Goal: Information Seeking & Learning: Learn about a topic

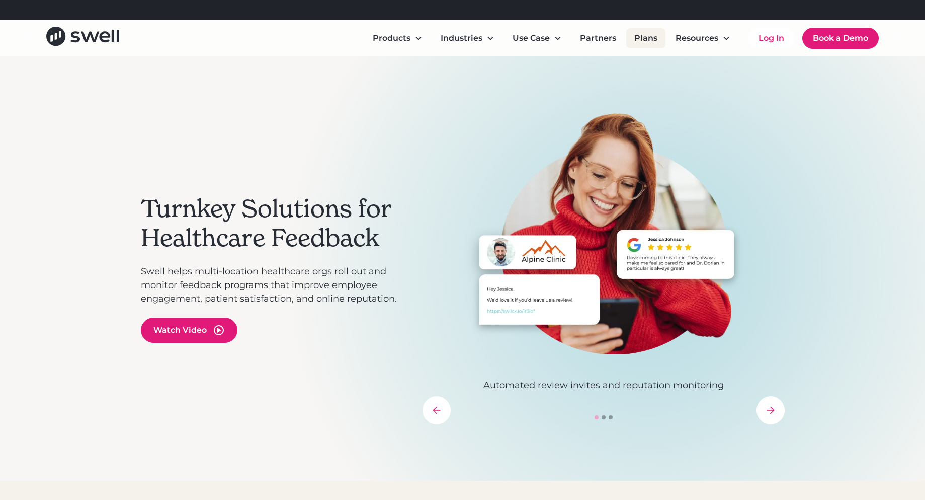
click at [644, 38] on link "Plans" at bounding box center [645, 38] width 39 height 20
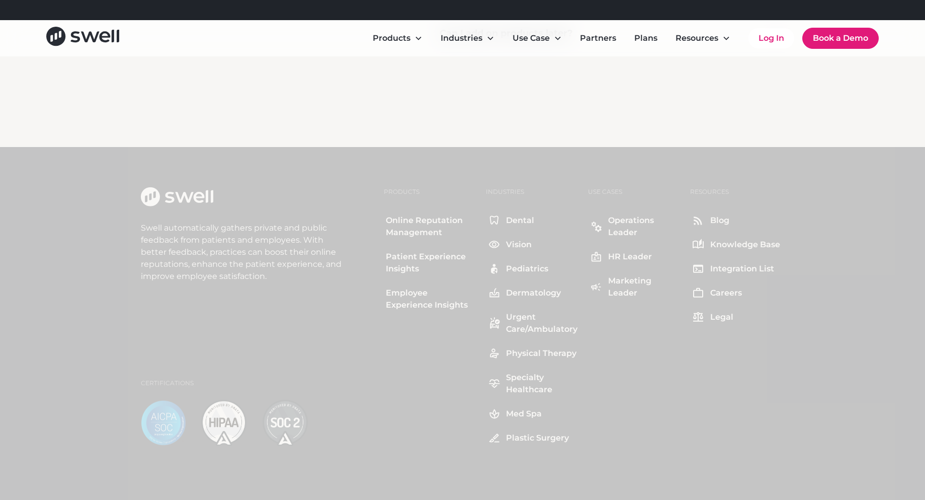
scroll to position [1107, 0]
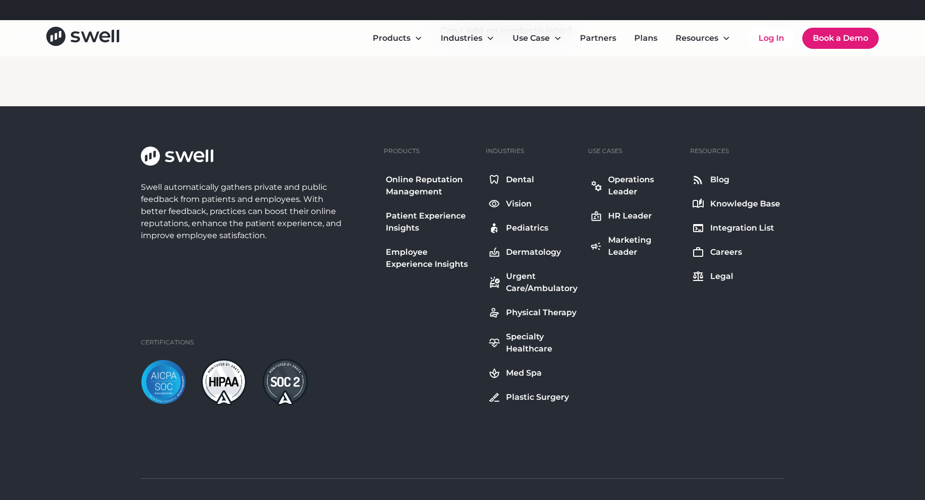
click at [514, 178] on div "Dental" at bounding box center [520, 180] width 28 height 12
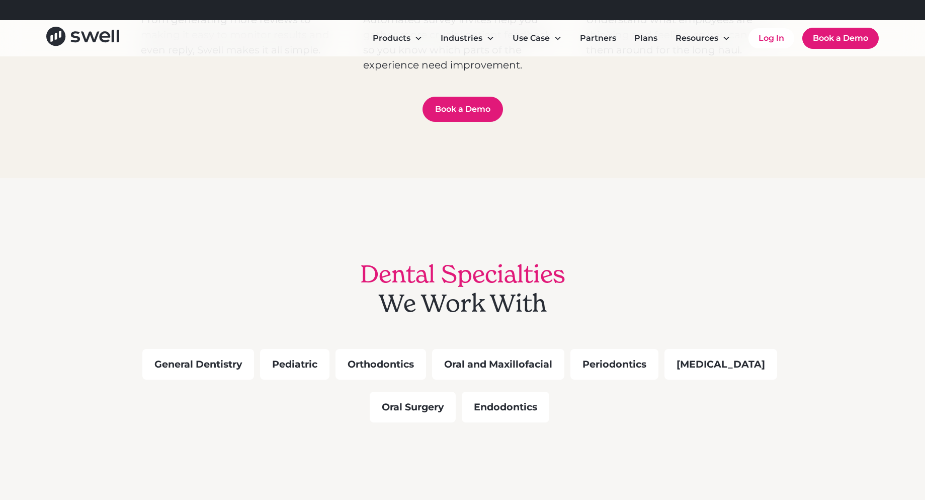
scroll to position [755, 0]
